Goal: Task Accomplishment & Management: Manage account settings

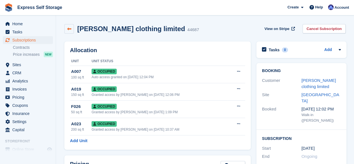
click at [64, 26] on link at bounding box center [69, 29] width 10 height 10
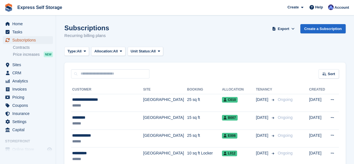
click at [26, 39] on span "Subscriptions" at bounding box center [29, 40] width 34 height 8
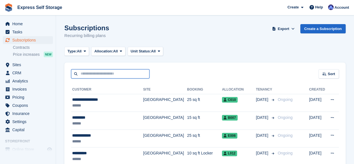
click at [92, 77] on input "text" at bounding box center [110, 73] width 78 height 9
type input "*******"
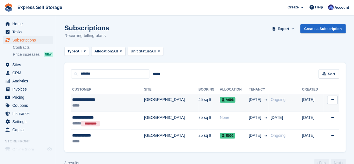
click at [107, 100] on div "**********" at bounding box center [99, 100] width 54 height 6
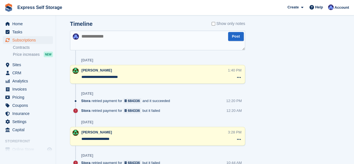
scroll to position [364, 0]
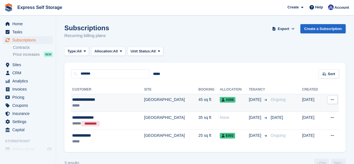
click at [123, 100] on div "**********" at bounding box center [99, 100] width 54 height 6
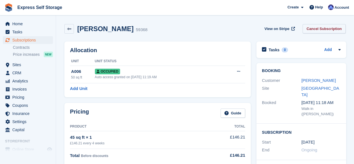
click at [317, 27] on link "Cancel Subscription" at bounding box center [324, 28] width 43 height 9
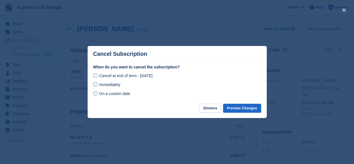
click at [107, 84] on span "Immediately" at bounding box center [109, 84] width 21 height 4
click at [246, 107] on button "Preview Changes" at bounding box center [242, 108] width 38 height 9
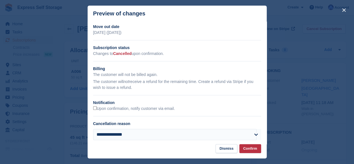
scroll to position [6, 0]
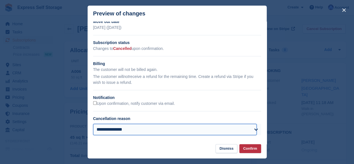
click at [165, 132] on select "**********" at bounding box center [175, 129] width 164 height 11
select select "**********"
click at [93, 124] on select "**********" at bounding box center [175, 129] width 164 height 11
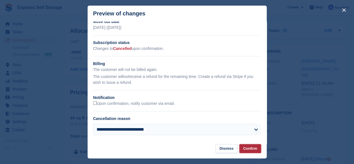
click at [245, 148] on button "Confirm" at bounding box center [250, 148] width 22 height 9
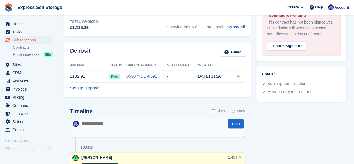
scroll to position [250, 0]
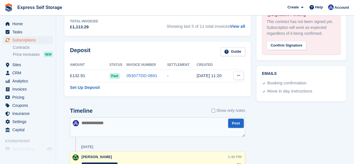
click at [237, 75] on icon at bounding box center [238, 76] width 3 height 4
click at [215, 85] on p "Settle deposit" at bounding box center [217, 86] width 49 height 7
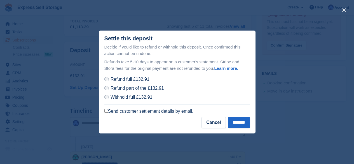
click at [104, 114] on label "Send customer settlement details by email." at bounding box center [148, 111] width 89 height 6
click at [228, 120] on input "*******" at bounding box center [239, 122] width 22 height 11
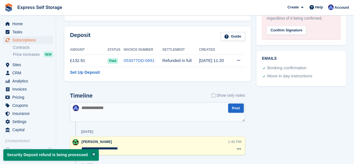
scroll to position [266, 0]
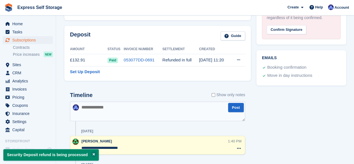
click at [138, 110] on textarea at bounding box center [157, 111] width 175 height 20
type textarea "*"
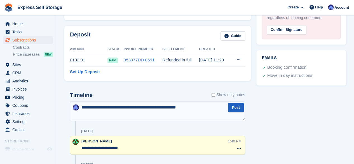
type textarea "**********"
click at [233, 104] on button "Post" at bounding box center [236, 107] width 16 height 9
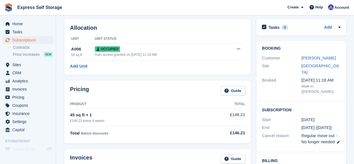
scroll to position [0, 0]
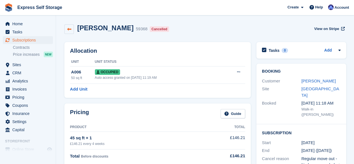
click at [72, 34] on link at bounding box center [69, 29] width 10 height 10
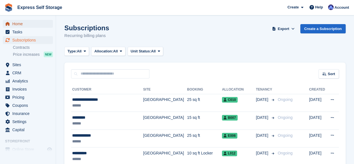
click at [32, 24] on span "Home" at bounding box center [29, 24] width 34 height 8
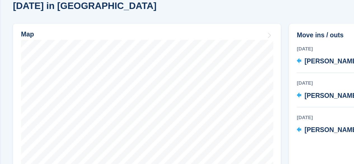
scroll to position [152, 0]
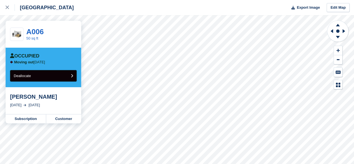
click at [72, 79] on button "Deallocate" at bounding box center [43, 75] width 67 height 11
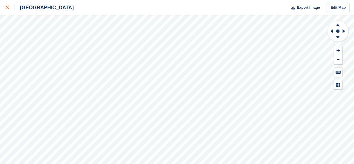
click at [7, 10] on div at bounding box center [10, 7] width 9 height 7
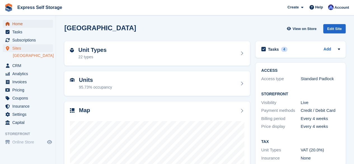
click at [24, 24] on span "Home" at bounding box center [29, 24] width 34 height 8
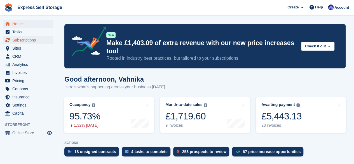
click at [37, 37] on span "Subscriptions" at bounding box center [29, 40] width 34 height 8
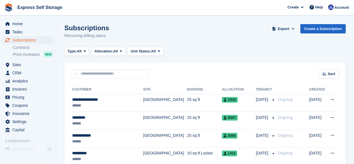
click at [181, 52] on div "Type: All All Upcoming Previous Active Ending Allocation: All All Allocated Una…" at bounding box center [204, 51] width 281 height 9
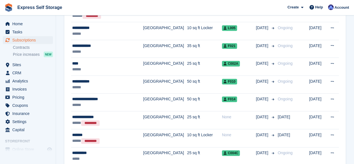
scroll to position [252, 0]
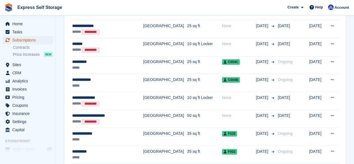
click at [27, 40] on span "Subscriptions" at bounding box center [29, 40] width 34 height 8
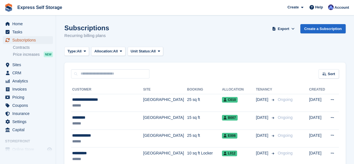
click at [27, 40] on span "Subscriptions" at bounding box center [29, 40] width 34 height 8
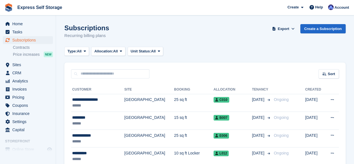
click at [27, 40] on span "Subscriptions" at bounding box center [29, 40] width 34 height 8
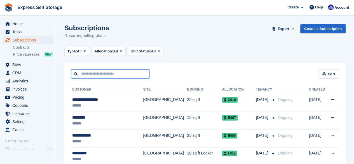
click at [126, 74] on input "text" at bounding box center [110, 73] width 78 height 9
type input "*******"
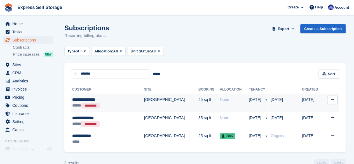
click at [125, 106] on div "***** *********" at bounding box center [99, 105] width 54 height 6
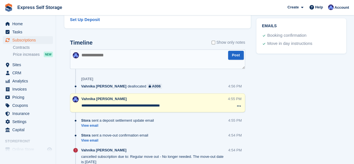
scroll to position [308, 0]
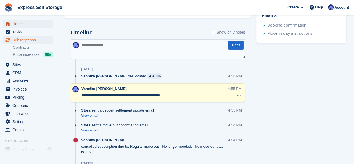
click at [28, 22] on span "Home" at bounding box center [29, 24] width 34 height 8
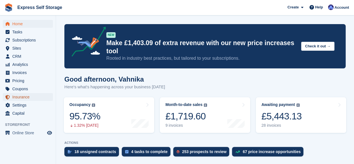
click at [28, 98] on span "Insurance" at bounding box center [29, 97] width 34 height 8
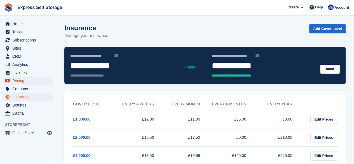
click at [19, 82] on span "Pricing" at bounding box center [29, 81] width 34 height 8
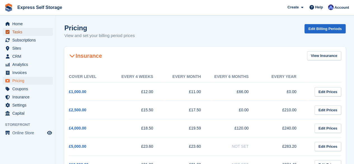
click at [33, 36] on span "Tasks" at bounding box center [29, 32] width 34 height 8
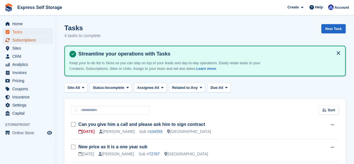
click at [25, 44] on span "Subscriptions" at bounding box center [29, 40] width 34 height 8
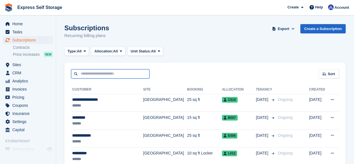
click at [112, 74] on input "text" at bounding box center [110, 73] width 78 height 9
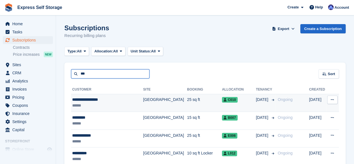
type input "*******"
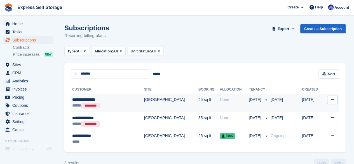
click at [118, 105] on div "***** *********" at bounding box center [99, 105] width 54 height 6
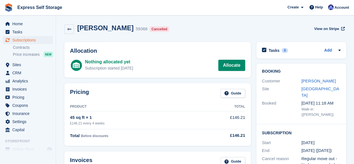
click at [75, 27] on div "[PERSON_NAME] 59368 Cancelled" at bounding box center [122, 29] width 97 height 10
click at [73, 29] on link at bounding box center [69, 29] width 10 height 10
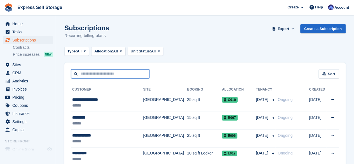
click at [91, 74] on input "text" at bounding box center [110, 73] width 78 height 9
type input "******"
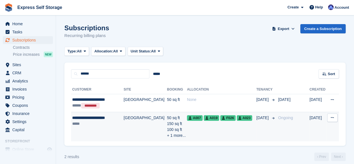
click at [143, 115] on td "[GEOGRAPHIC_DATA]" at bounding box center [145, 126] width 43 height 29
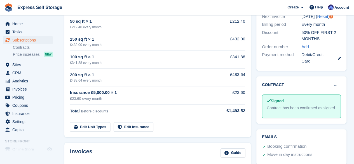
scroll to position [84, 0]
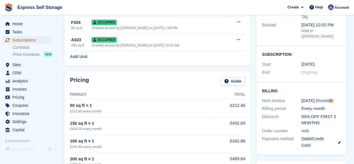
click at [22, 39] on span "Subscriptions" at bounding box center [29, 40] width 34 height 8
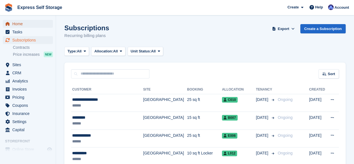
click at [23, 27] on span "Home" at bounding box center [29, 24] width 34 height 8
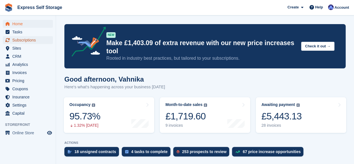
click at [29, 40] on span "Subscriptions" at bounding box center [29, 40] width 34 height 8
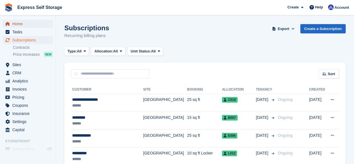
click at [12, 23] on span "Home" at bounding box center [29, 24] width 34 height 8
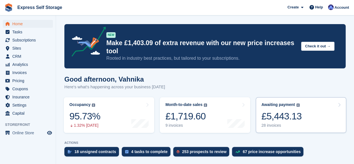
click at [275, 119] on div "£5,443.13" at bounding box center [281, 115] width 40 height 11
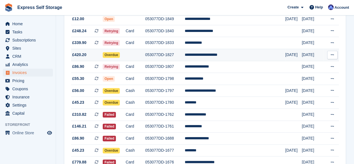
scroll to position [126, 0]
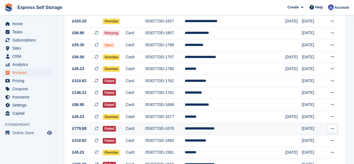
click at [86, 129] on span "£779.88 This is a recurring subscription invoice." at bounding box center [87, 128] width 32 height 6
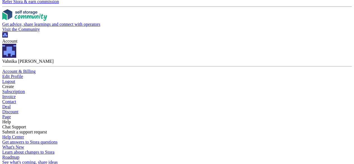
scroll to position [112, 0]
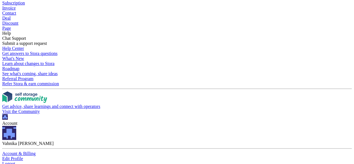
scroll to position [28, 0]
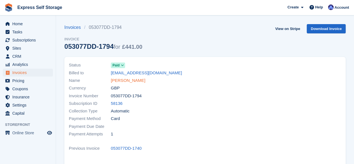
click at [129, 79] on link "[PERSON_NAME]" at bounding box center [128, 80] width 34 height 6
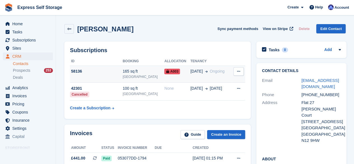
click at [132, 72] on div "165 sq ft" at bounding box center [144, 71] width 42 height 6
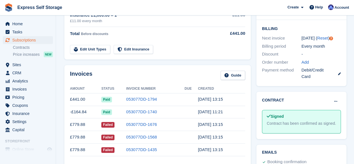
scroll to position [168, 0]
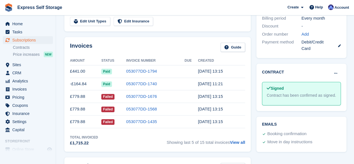
drag, startPoint x: 242, startPoint y: 142, endPoint x: 246, endPoint y: 146, distance: 5.6
click at [242, 142] on link "View all" at bounding box center [237, 142] width 15 height 5
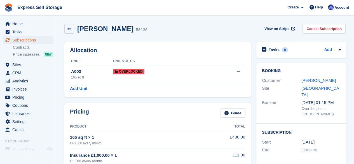
scroll to position [168, 0]
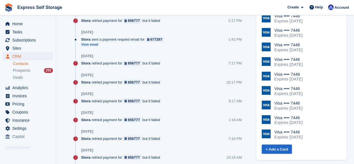
scroll to position [448, 0]
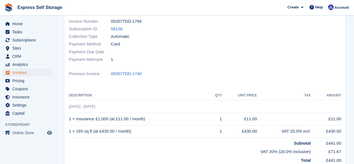
scroll to position [140, 0]
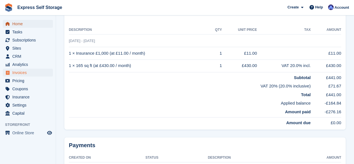
click at [26, 24] on span "Home" at bounding box center [29, 24] width 34 height 8
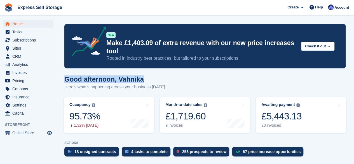
drag, startPoint x: 193, startPoint y: 70, endPoint x: 60, endPoint y: 71, distance: 133.0
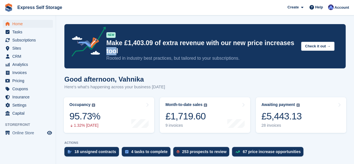
drag, startPoint x: 117, startPoint y: 54, endPoint x: 107, endPoint y: 51, distance: 10.7
click at [107, 51] on p "Make £1,403.09 of extra revenue with our new price increases tool" at bounding box center [201, 47] width 190 height 16
click at [124, 51] on p "Make £1,403.09 of extra revenue with our new price increases tool" at bounding box center [201, 47] width 190 height 16
drag, startPoint x: 123, startPoint y: 51, endPoint x: 116, endPoint y: 64, distance: 14.5
click at [116, 64] on div "NEW Make £1,403.09 of extra revenue with our new price increases tool Rooted in…" at bounding box center [204, 46] width 281 height 44
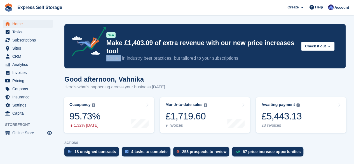
click at [116, 64] on div "NEW Make £1,403.09 of extra revenue with our new price increases tool Rooted in…" at bounding box center [204, 46] width 281 height 44
